Goal: Task Accomplishment & Management: Complete application form

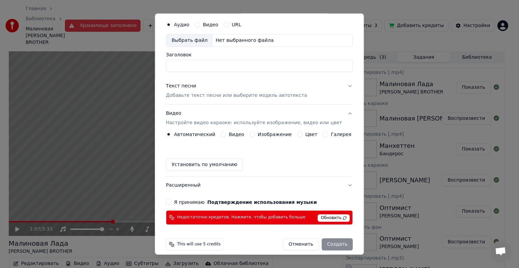
scroll to position [27, 0]
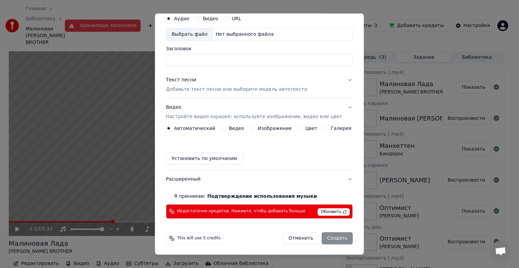
click at [341, 80] on button "Текст песни Добавьте текст песни или выберите модель автотекста" at bounding box center [259, 84] width 187 height 27
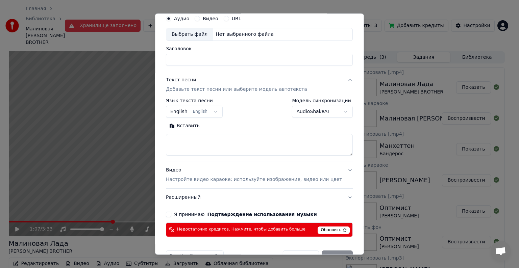
click at [338, 79] on button "Текст песни Добавьте текст песни или выберите модель автотекста" at bounding box center [259, 84] width 187 height 27
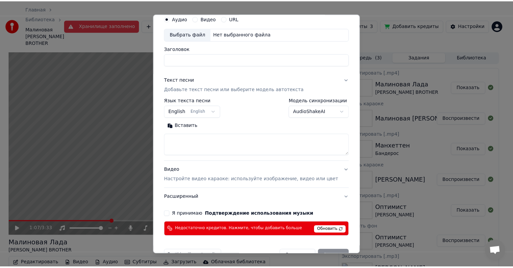
scroll to position [0, 0]
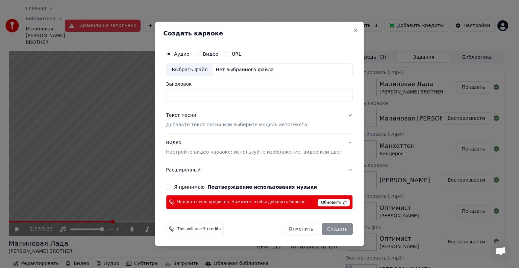
click at [339, 142] on button "Видео Настройте видео караоке: используйте изображение, видео или цвет" at bounding box center [259, 147] width 187 height 27
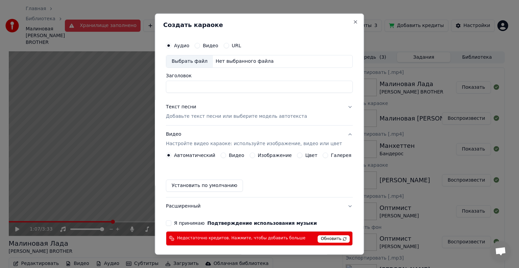
click at [339, 133] on button "Видео Настройте видео караоке: используйте изображение, видео или цвет" at bounding box center [259, 139] width 187 height 27
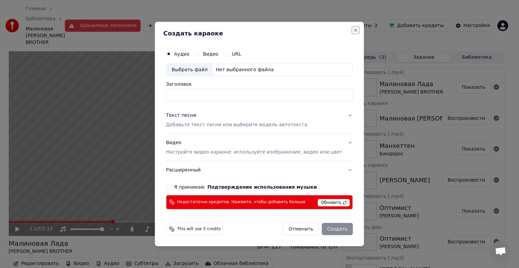
click at [353, 28] on button "Close" at bounding box center [355, 30] width 5 height 5
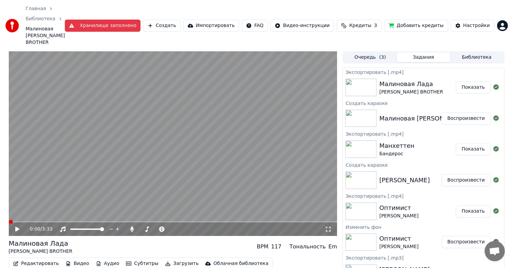
click at [9, 220] on span at bounding box center [11, 222] width 4 height 4
click at [16, 227] on icon at bounding box center [22, 229] width 16 height 5
click at [326, 227] on icon at bounding box center [328, 229] width 7 height 5
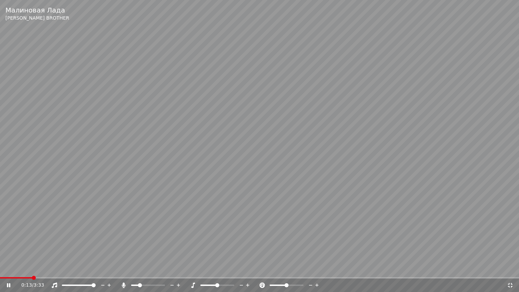
click at [144, 268] on div at bounding box center [154, 285] width 54 height 7
click at [155, 268] on span at bounding box center [154, 285] width 4 height 4
click at [371, 152] on video at bounding box center [259, 146] width 519 height 292
click at [153, 268] on span at bounding box center [152, 285] width 4 height 4
click at [6, 268] on icon at bounding box center [13, 284] width 16 height 5
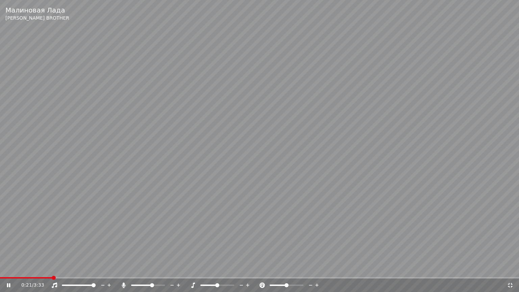
click at [150, 268] on span at bounding box center [152, 285] width 4 height 4
click at [160, 268] on div at bounding box center [154, 285] width 54 height 7
click at [161, 268] on span at bounding box center [148, 284] width 34 height 1
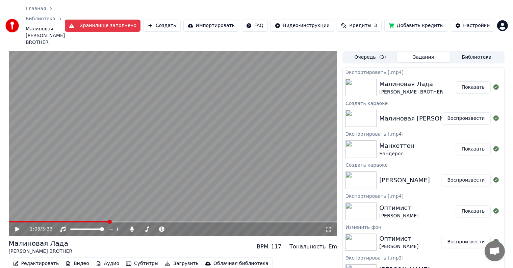
click at [360, 20] on button "Кредиты 3" at bounding box center [359, 26] width 45 height 12
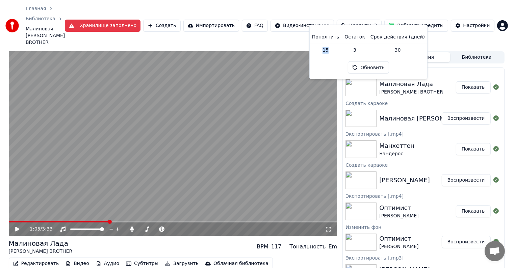
drag, startPoint x: 327, startPoint y: 53, endPoint x: 332, endPoint y: 53, distance: 4.7
click at [332, 53] on td "15" at bounding box center [325, 50] width 32 height 12
click at [328, 47] on td "15" at bounding box center [325, 50] width 32 height 12
click at [381, 5] on div "Главная Библиотека Малиновая [PERSON_NAME] BROTHER Хранилище заполнено Создать …" at bounding box center [256, 25] width 513 height 51
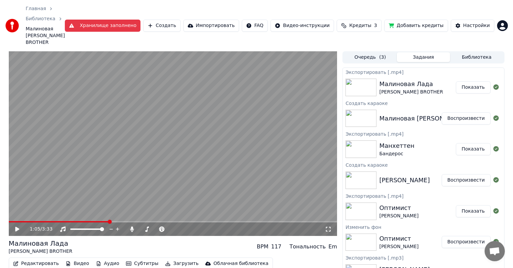
scroll to position [10, 0]
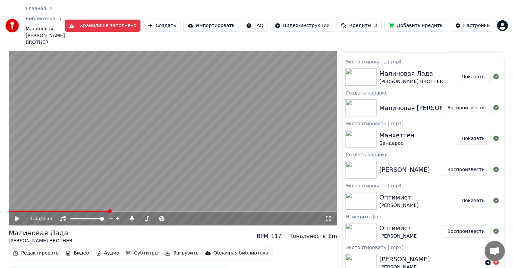
click at [502, 17] on html "Главная Библиотека Малиновая [PERSON_NAME] BROTHER Хранилище заполнено Создать …" at bounding box center [256, 124] width 513 height 268
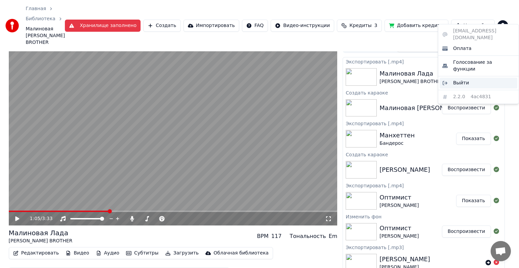
click at [456, 80] on span "Выйти" at bounding box center [461, 83] width 16 height 7
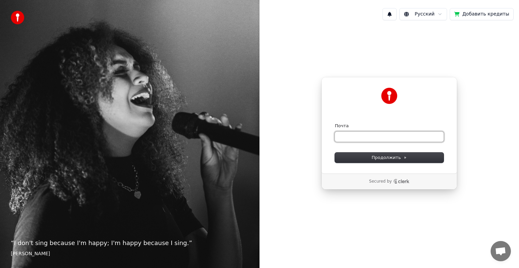
click at [361, 135] on input "Почта" at bounding box center [389, 137] width 109 height 10
click at [382, 158] on span "Продолжить" at bounding box center [388, 158] width 35 height 6
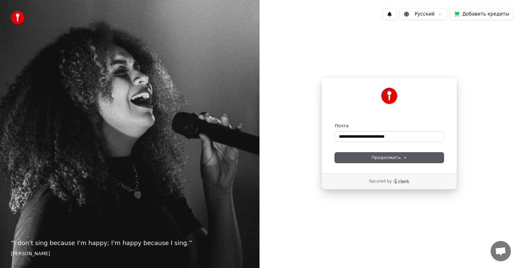
type input "**********"
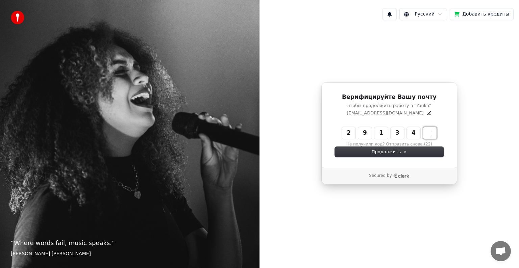
type input "******"
